Goal: Task Accomplishment & Management: Manage account settings

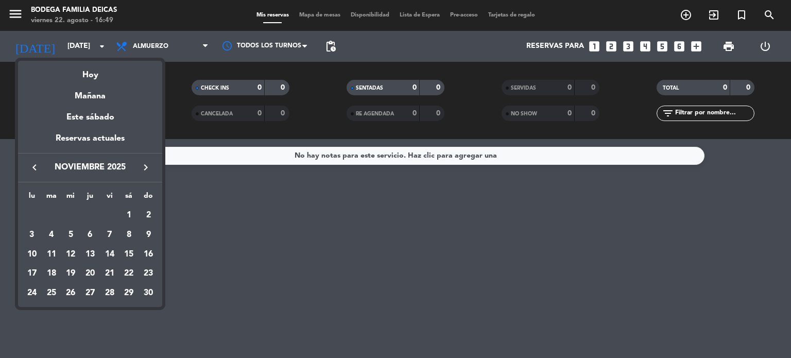
click at [35, 168] on icon "keyboard_arrow_left" at bounding box center [34, 167] width 12 height 12
drag, startPoint x: 35, startPoint y: 168, endPoint x: 66, endPoint y: 202, distance: 46.7
click at [35, 168] on icon "keyboard_arrow_left" at bounding box center [34, 167] width 12 height 12
click at [146, 290] on div "31" at bounding box center [149, 293] width 18 height 18
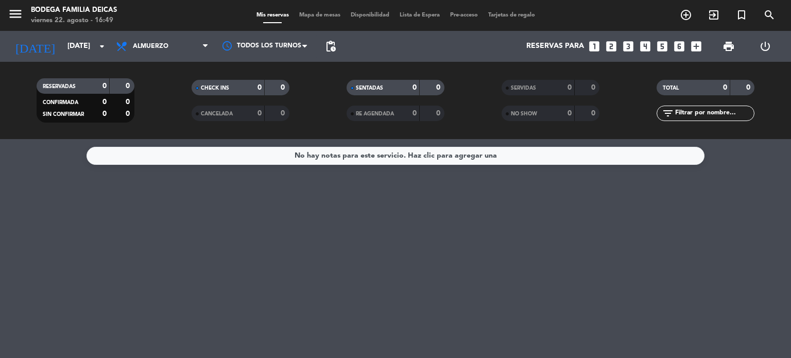
type input "[DATE]"
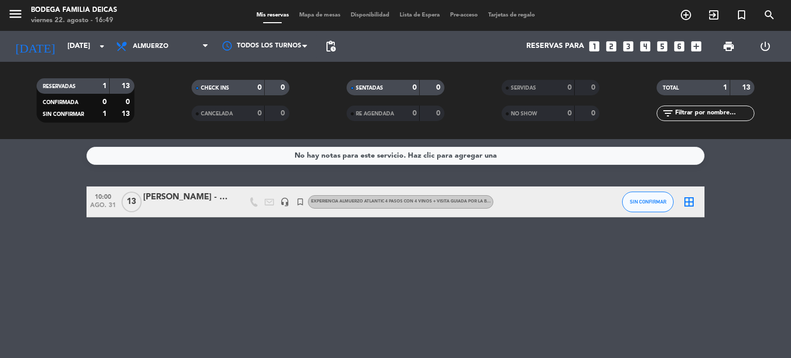
click at [167, 199] on div "[PERSON_NAME] - FAM Agencias de [GEOGRAPHIC_DATA] -" at bounding box center [187, 197] width 88 height 13
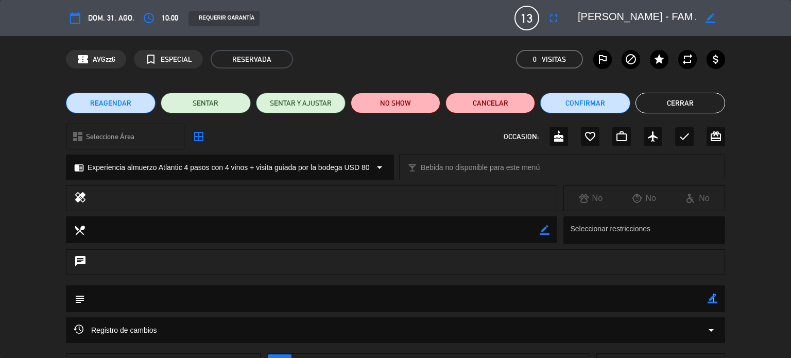
drag, startPoint x: 713, startPoint y: 298, endPoint x: 703, endPoint y: 298, distance: 10.3
click at [713, 298] on icon "border_color" at bounding box center [713, 299] width 10 height 10
click at [697, 300] on textarea at bounding box center [396, 298] width 623 height 26
paste textarea "ALERGIAS: [PERSON_NAME] – lácteos [PERSON_NAME] – brocoli, coliflor, calabaza, …"
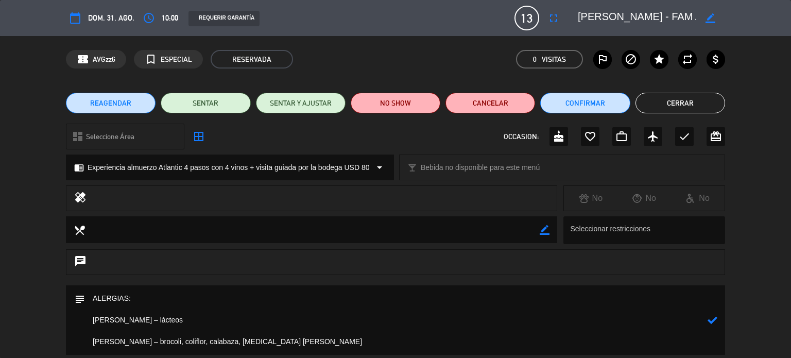
click at [90, 297] on textarea at bounding box center [396, 320] width 623 height 70
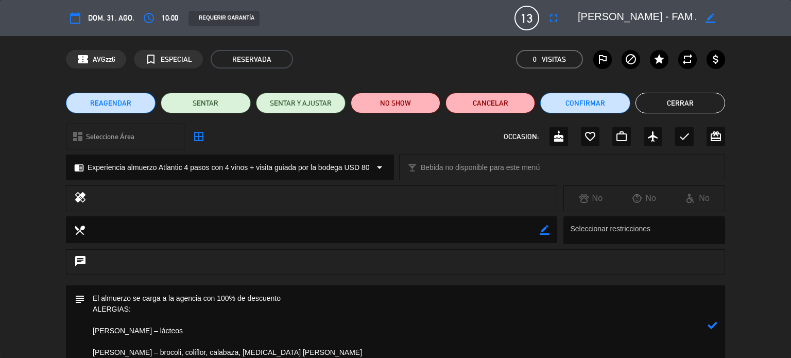
type textarea "El almuerzo se carga a la agencia con 100% de descuento ALERGIAS: [PERSON_NAME]…"
click at [712, 326] on icon at bounding box center [713, 325] width 10 height 10
click at [680, 102] on button "Cerrar" at bounding box center [681, 103] width 90 height 21
